Goal: Use online tool/utility: Utilize a website feature to perform a specific function

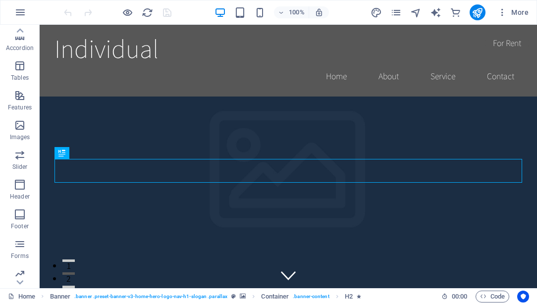
scroll to position [212, 0]
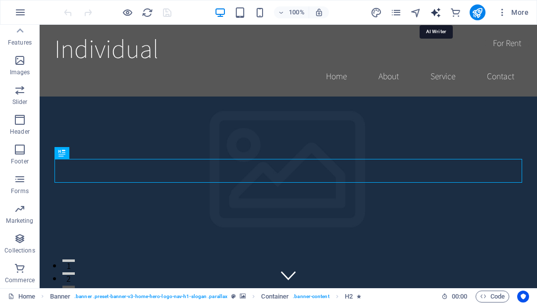
click at [439, 14] on icon "text_generator" at bounding box center [435, 12] width 11 height 11
select select "English"
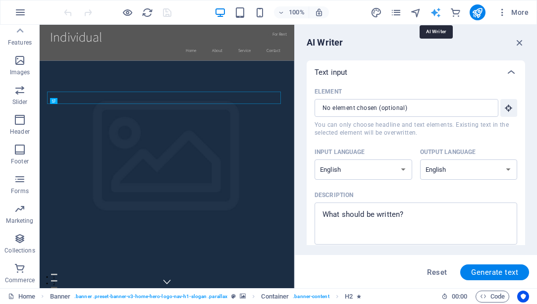
scroll to position [0, 0]
click at [408, 168] on select "Albanian Arabic Armenian Awadhi Azerbaijani Bashkir Basque Belarusian Bengali B…" at bounding box center [364, 170] width 98 height 20
select select "Spanish"
click at [315, 160] on select "Albanian Arabic Armenian Awadhi Azerbaijani Bashkir Basque Belarusian Bengali B…" at bounding box center [364, 170] width 98 height 20
click at [486, 166] on select "Albanian Arabic Armenian Awadhi Azerbaijani Bashkir Basque Belarusian Bengali B…" at bounding box center [469, 170] width 98 height 20
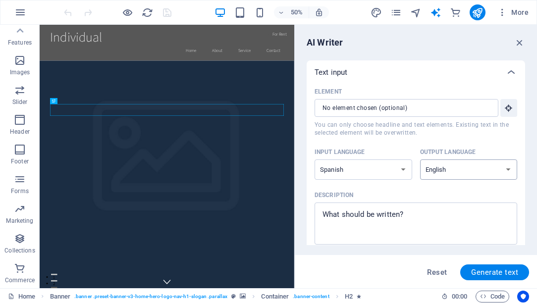
select select "Spanish"
click at [420, 160] on select "Albanian Arabic Armenian Awadhi Azerbaijani Bashkir Basque Belarusian Bengali B…" at bounding box center [469, 170] width 98 height 20
click at [496, 273] on span "Generate text" at bounding box center [494, 272] width 47 height 8
type textarea "x"
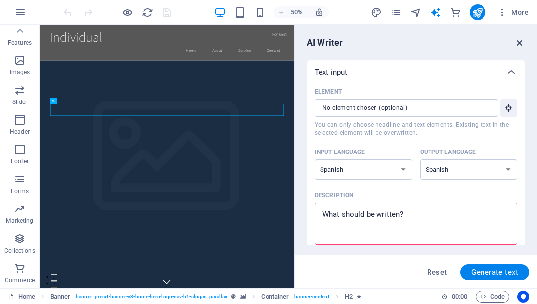
click at [519, 43] on icon "button" at bounding box center [519, 42] width 11 height 11
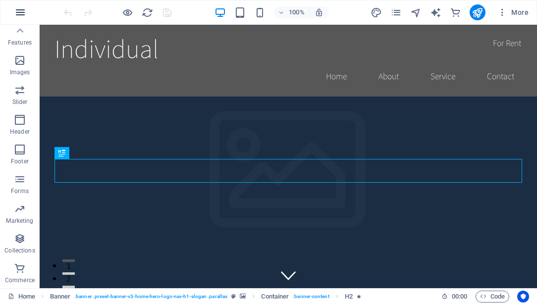
click at [21, 12] on icon "button" at bounding box center [20, 12] width 12 height 12
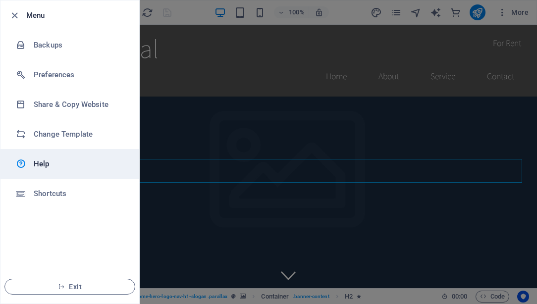
click at [38, 164] on h6 "Help" at bounding box center [80, 164] width 92 height 12
